Goal: Transaction & Acquisition: Purchase product/service

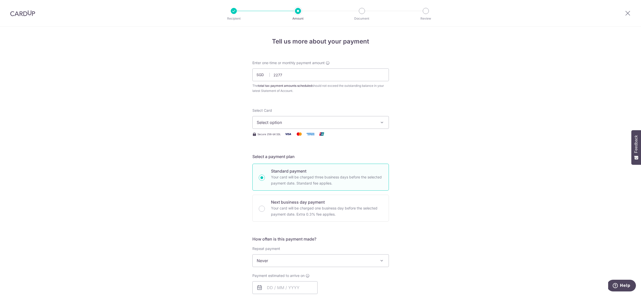
type input "2,277.00"
click at [310, 121] on span "Select option" at bounding box center [316, 122] width 119 height 6
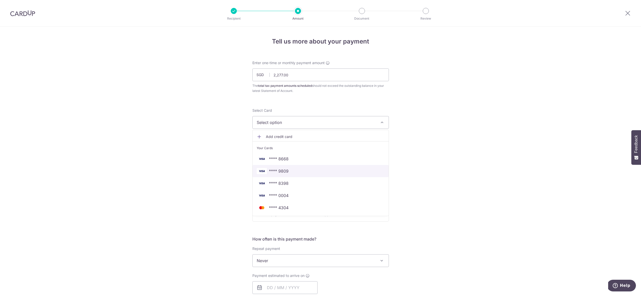
click at [287, 171] on span "**** 9809" at bounding box center [321, 171] width 128 height 6
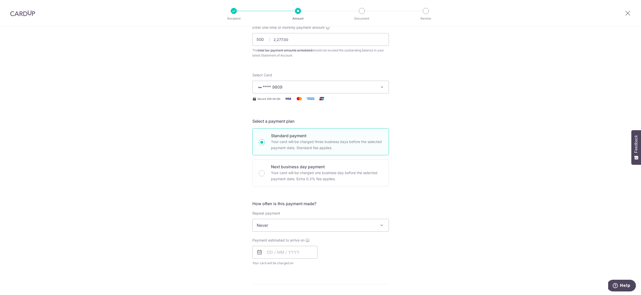
scroll to position [62, 0]
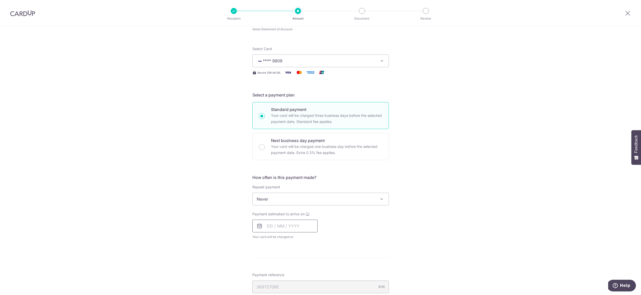
click at [275, 229] on input "text" at bounding box center [284, 226] width 65 height 13
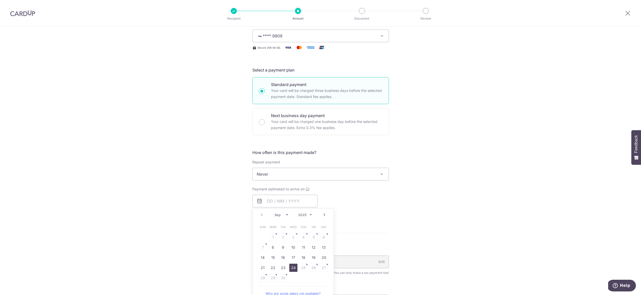
click at [290, 268] on link "24" at bounding box center [293, 268] width 8 height 8
type input "[DATE]"
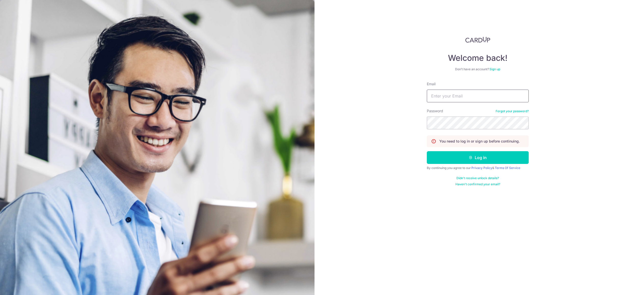
type input "dagrouppa@gmail.com"
click at [479, 95] on input "dagrouppa@gmail.com" at bounding box center [478, 96] width 102 height 13
click at [483, 98] on input "dagrouppa@gmail.com" at bounding box center [478, 96] width 102 height 13
